Goal: Transaction & Acquisition: Purchase product/service

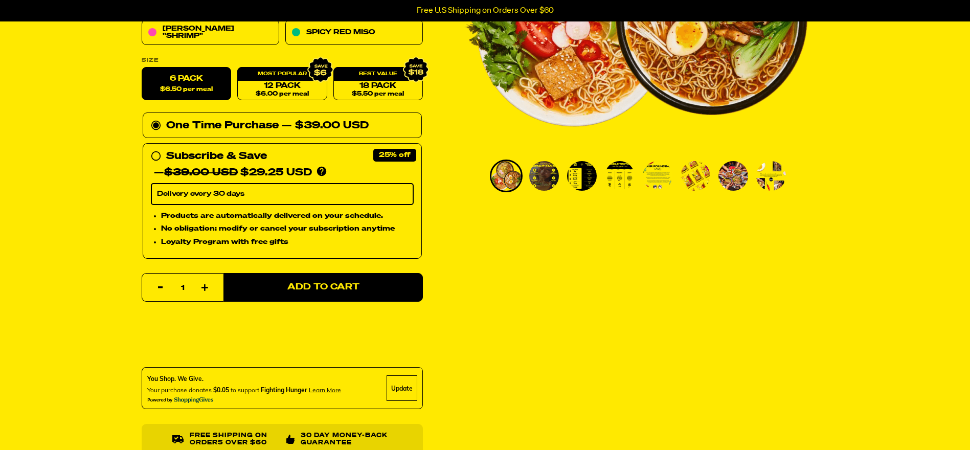
scroll to position [205, 0]
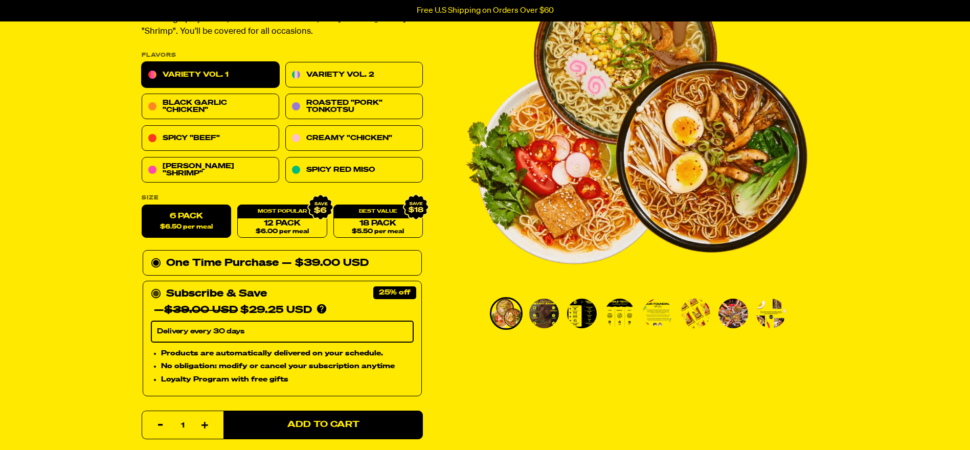
scroll to position [102, 0]
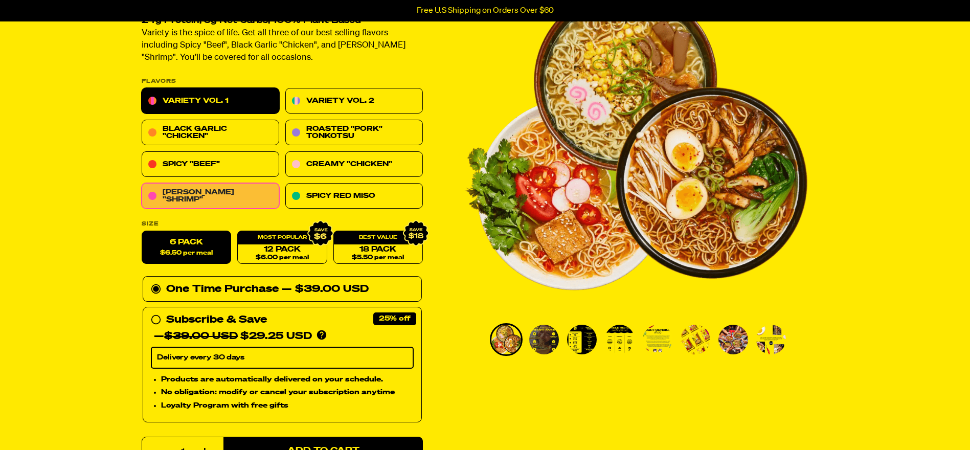
click at [206, 198] on link "[PERSON_NAME] "Shrimp"" at bounding box center [211, 197] width 138 height 26
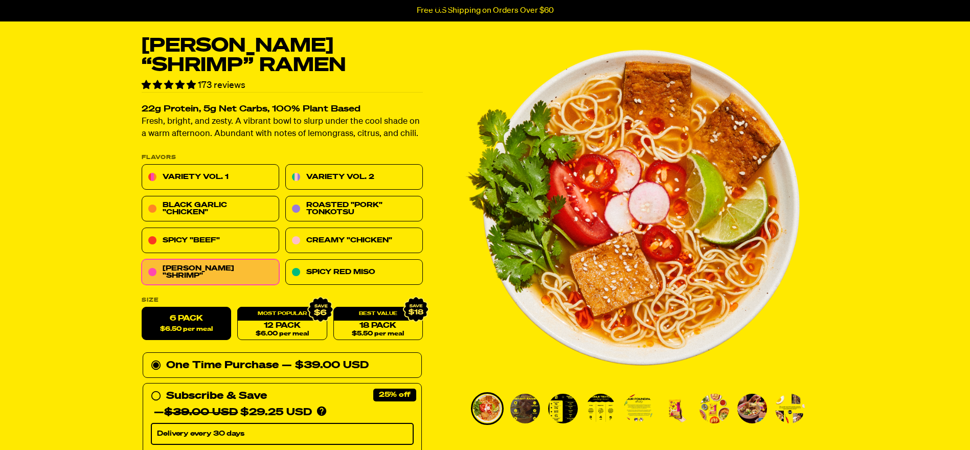
scroll to position [51, 0]
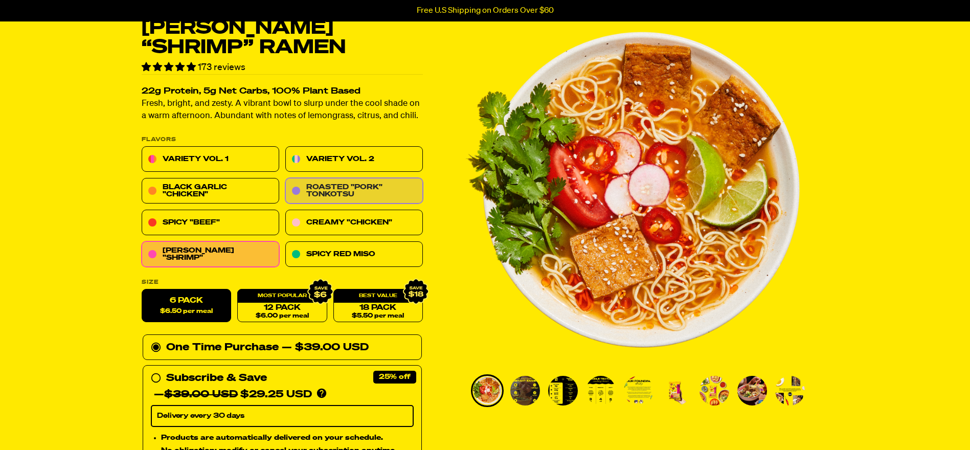
click at [344, 195] on link "Roasted "Pork" Tonkotsu" at bounding box center [354, 192] width 138 height 26
